Goal: Find specific page/section: Find specific page/section

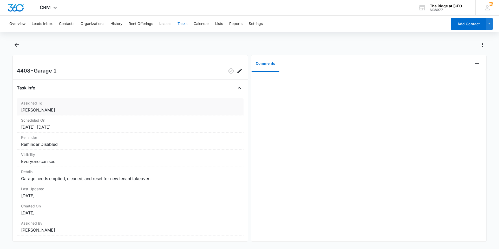
scroll to position [13, 0]
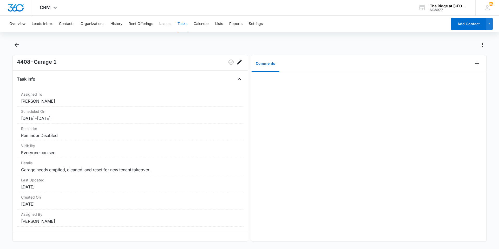
click at [291, 106] on div at bounding box center [368, 156] width 235 height 169
click at [73, 28] on button "Contacts" at bounding box center [66, 24] width 15 height 17
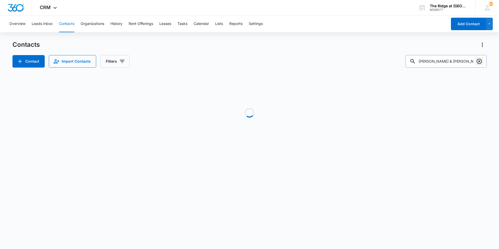
click at [482, 61] on icon "Clear" at bounding box center [478, 61] width 5 height 5
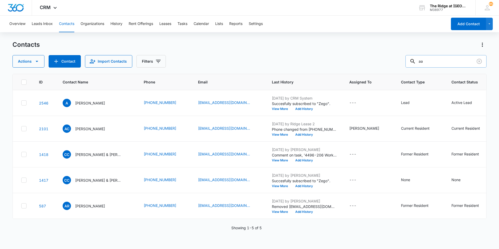
type input "a"
type input "[PERSON_NAME]"
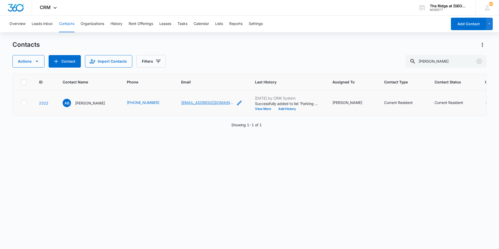
click at [184, 103] on link "[EMAIL_ADDRESS][DOMAIN_NAME]" at bounding box center [207, 102] width 52 height 5
click at [92, 103] on p "[PERSON_NAME]" at bounding box center [90, 102] width 30 height 5
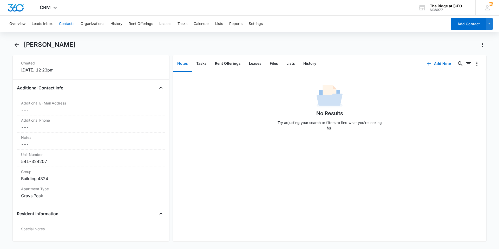
scroll to position [364, 0]
